Goal: Book appointment/travel/reservation

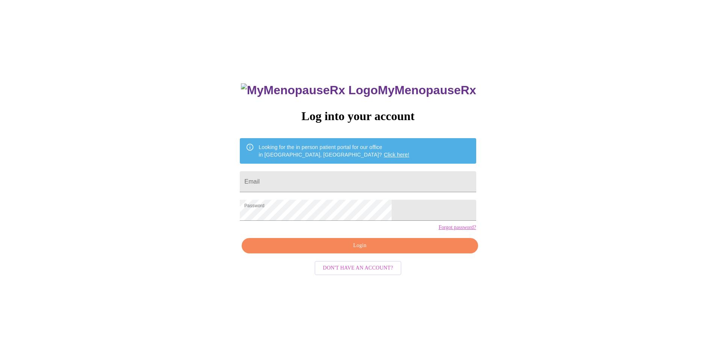
click at [371, 251] on span "Login" at bounding box center [359, 245] width 219 height 9
click at [377, 174] on input "Email" at bounding box center [358, 181] width 236 height 21
type input "[EMAIL_ADDRESS][DOMAIN_NAME]"
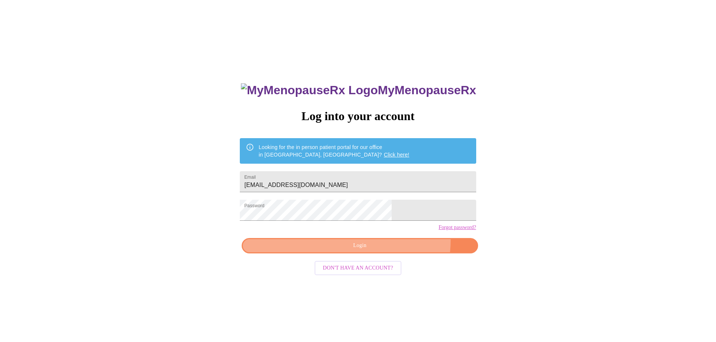
click at [388, 251] on span "Login" at bounding box center [359, 245] width 219 height 9
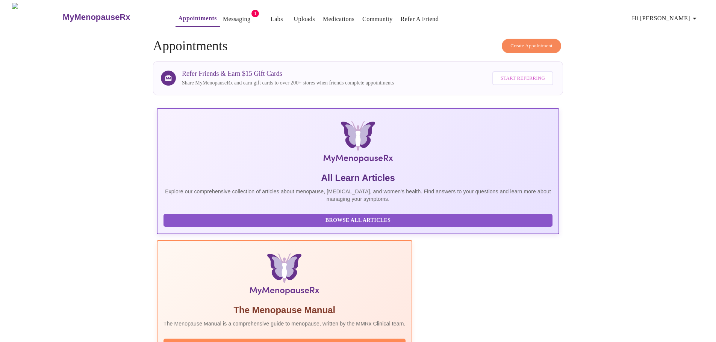
click at [220, 12] on button "Messaging" at bounding box center [236, 19] width 33 height 15
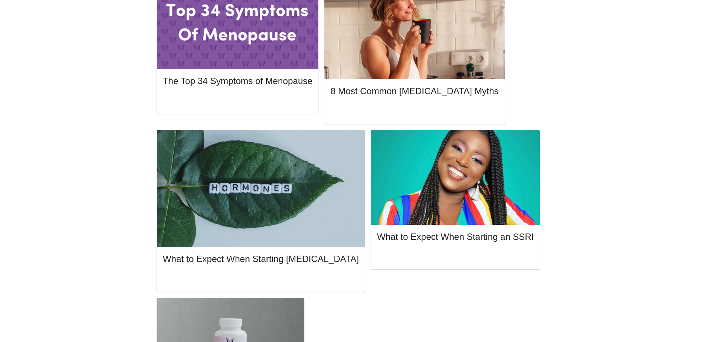
scroll to position [199, 0]
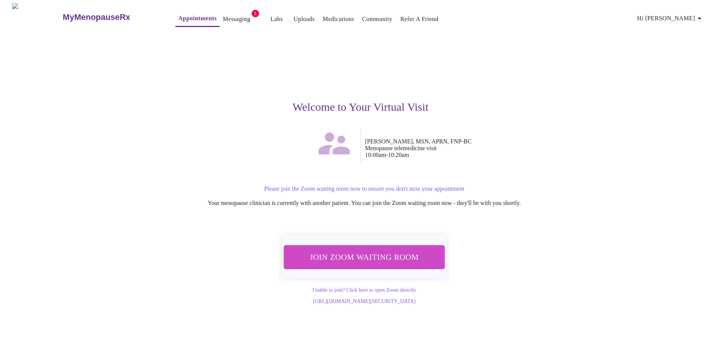
click at [410, 257] on span "Join Zoom Waiting Room" at bounding box center [364, 257] width 142 height 14
